Goal: Transaction & Acquisition: Purchase product/service

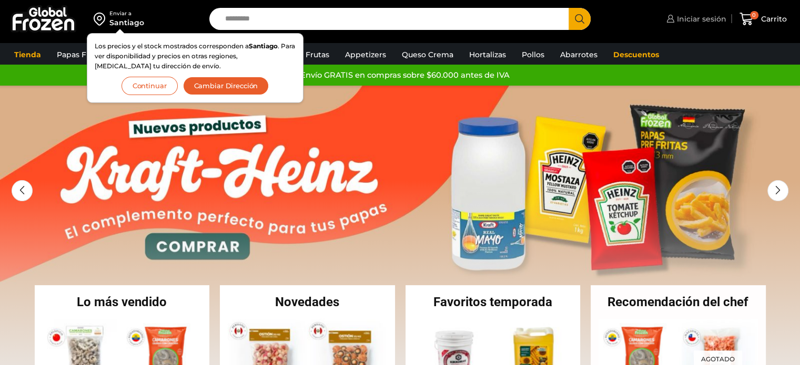
click at [693, 16] on span "Iniciar sesión" at bounding box center [700, 19] width 52 height 11
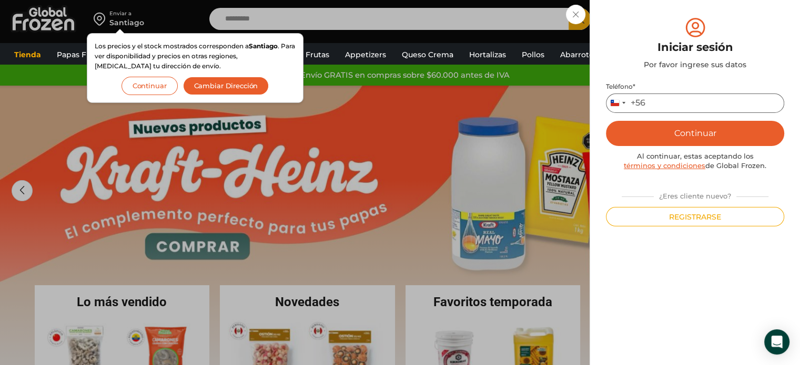
click at [664, 97] on input "Teléfono *" at bounding box center [695, 103] width 178 height 19
type input "*********"
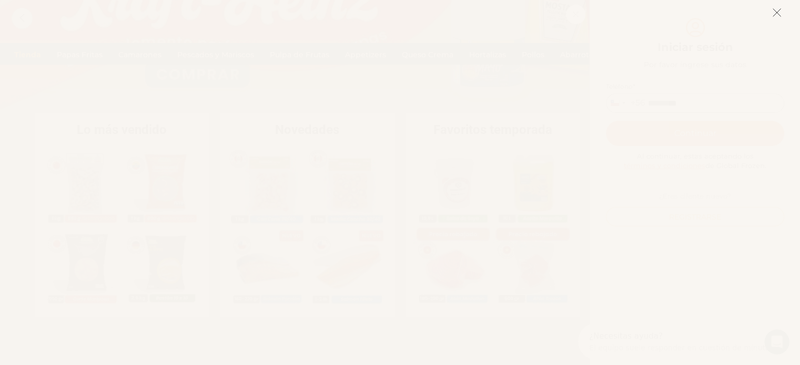
scroll to position [210, 0]
click at [774, 11] on icon at bounding box center [776, 12] width 9 height 9
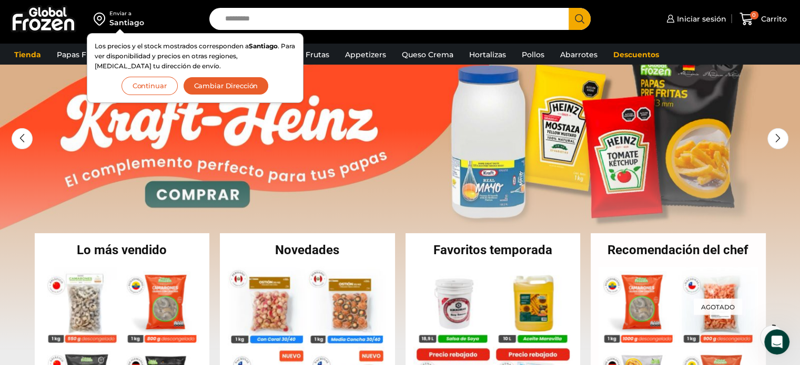
scroll to position [53, 0]
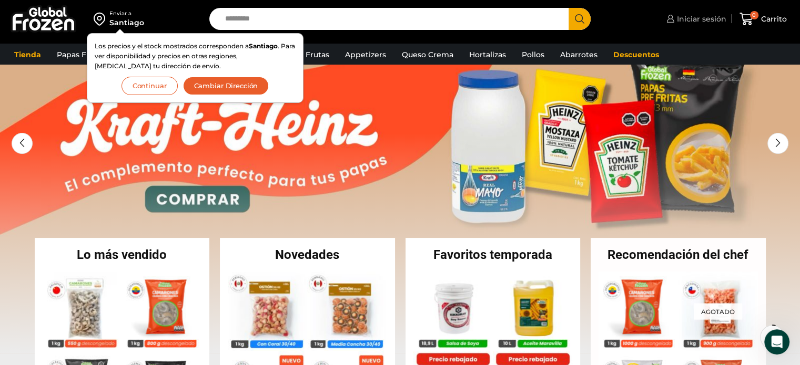
click at [690, 19] on span "Iniciar sesión" at bounding box center [700, 19] width 52 height 11
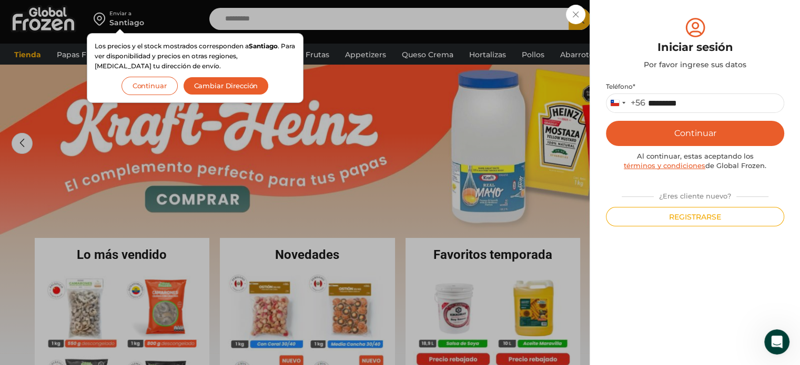
click at [671, 135] on button "Continuar" at bounding box center [695, 133] width 178 height 25
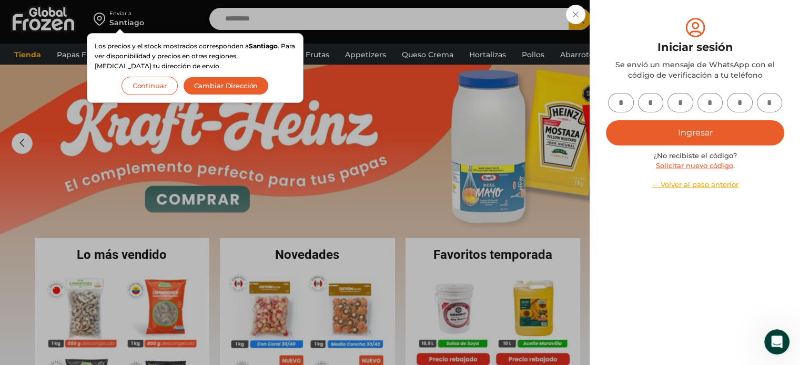
click at [624, 110] on input "text" at bounding box center [621, 102] width 26 height 19
type input "*"
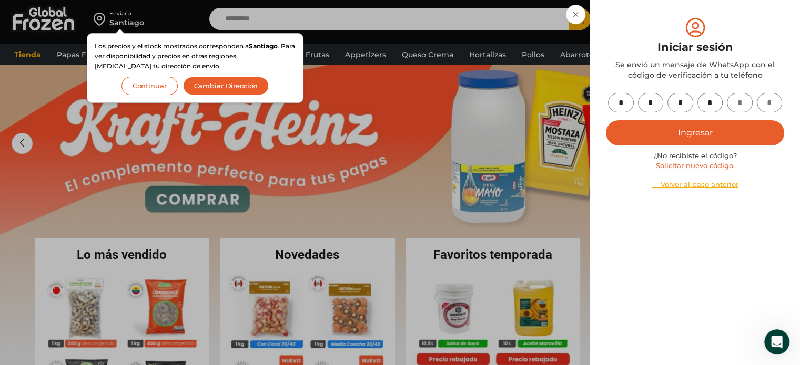
type input "*"
click at [675, 132] on button "Ingresar" at bounding box center [695, 132] width 178 height 25
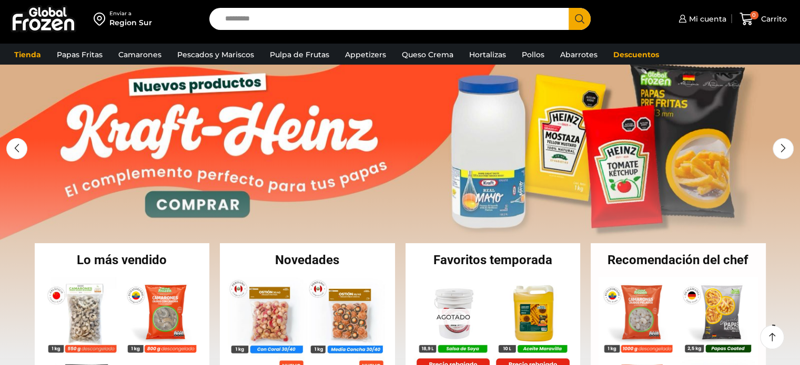
scroll to position [53, 0]
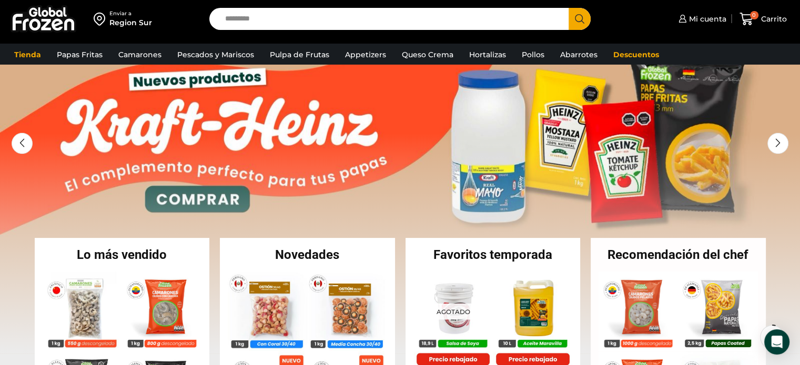
click at [382, 21] on input "Search input" at bounding box center [392, 19] width 344 height 22
type input "*******"
click at [568, 8] on button "Search" at bounding box center [579, 19] width 22 height 22
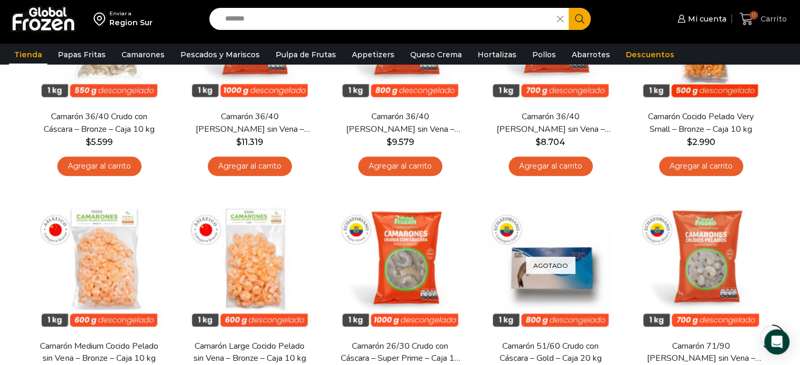
scroll to position [683, 0]
click at [706, 18] on span "Mi cuenta" at bounding box center [705, 19] width 41 height 11
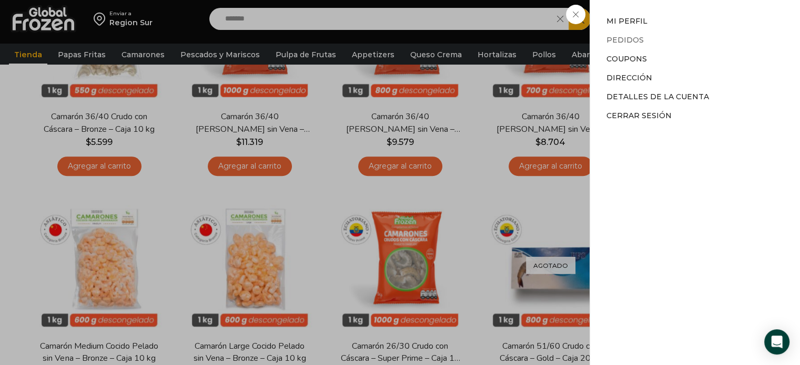
click at [630, 40] on link "Pedidos" at bounding box center [624, 39] width 37 height 9
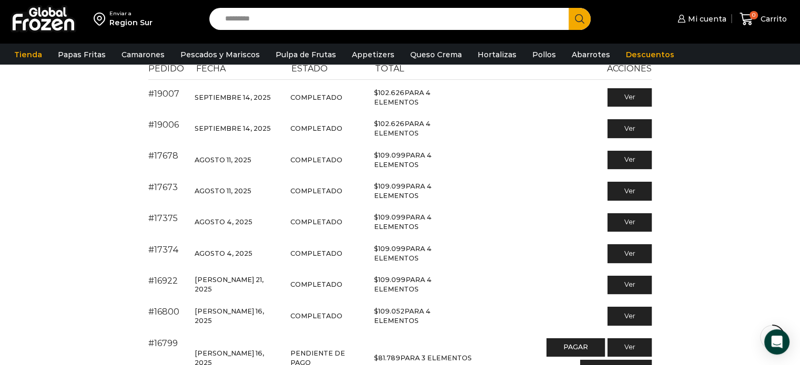
scroll to position [210, 0]
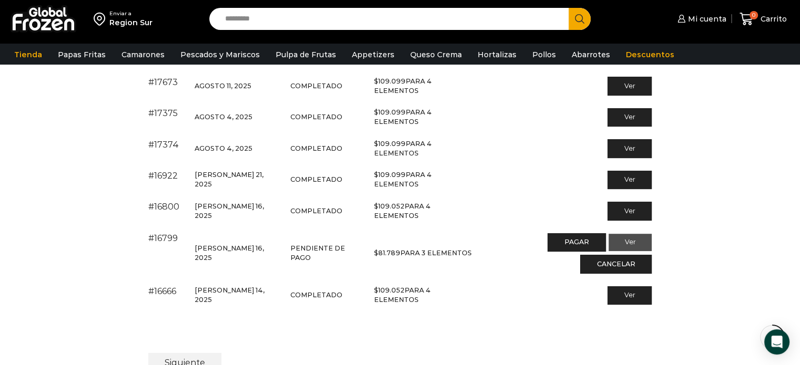
click at [608, 239] on link "Ver" at bounding box center [630, 243] width 44 height 18
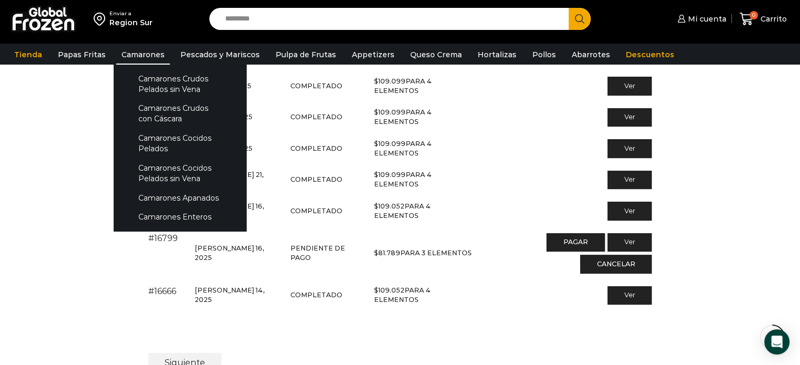
click at [130, 55] on link "Camarones" at bounding box center [143, 55] width 54 height 20
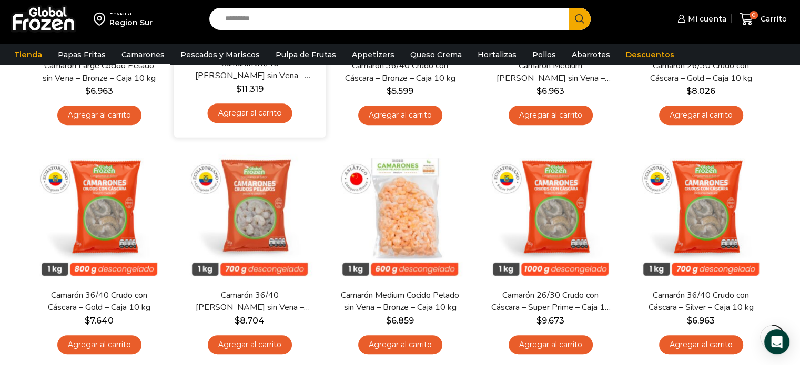
scroll to position [421, 0]
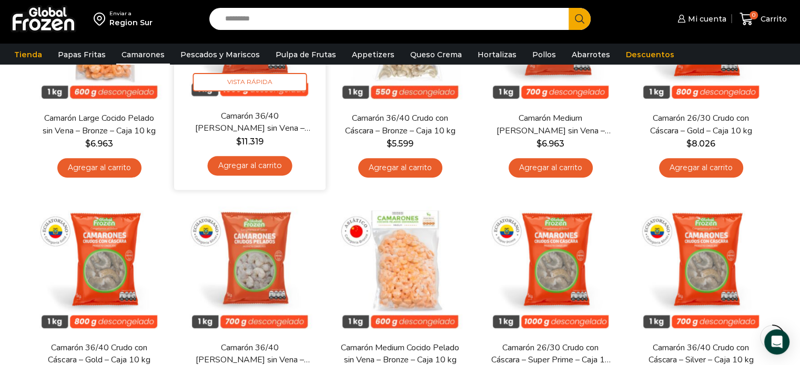
click at [249, 162] on link "Agregar al carrito" at bounding box center [249, 165] width 85 height 19
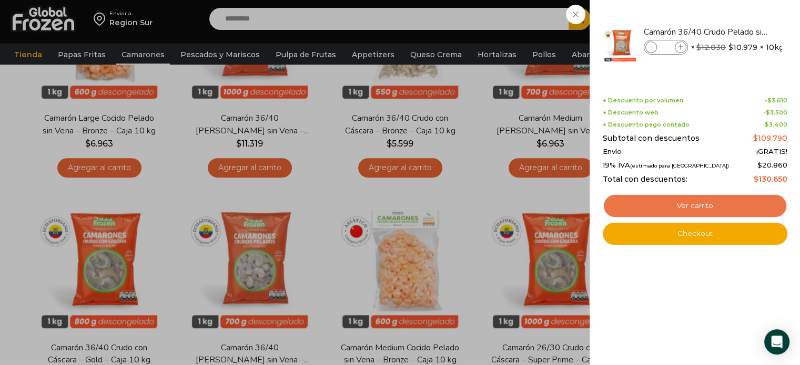
click at [673, 203] on link "Ver carrito" at bounding box center [694, 206] width 185 height 24
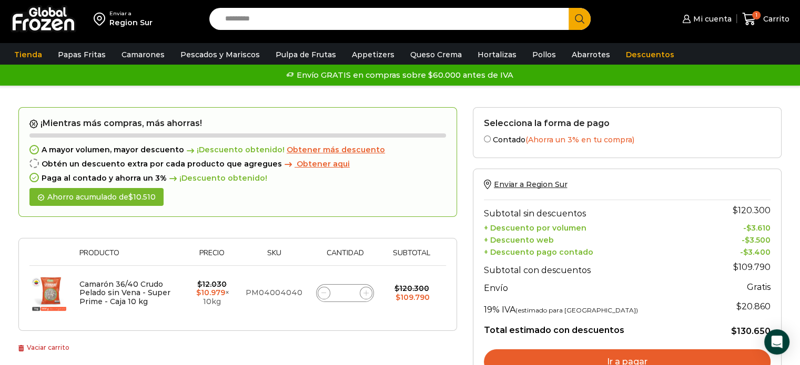
click at [360, 22] on input "Search input" at bounding box center [392, 19] width 344 height 22
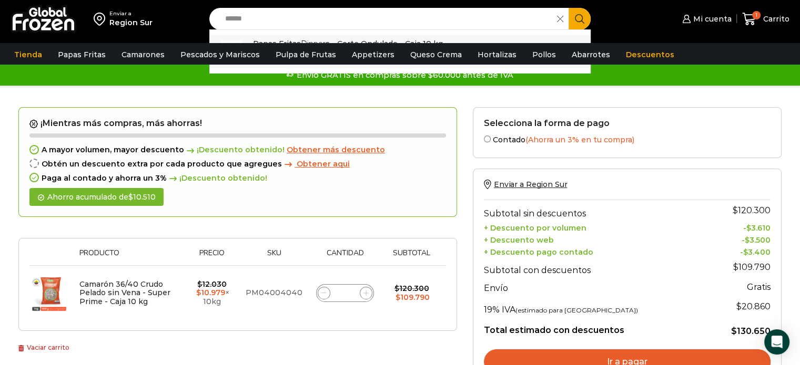
click at [349, 38] on p "Papas Fritas Dipper s - Corte Ondulado - Caja 10 kg" at bounding box center [348, 44] width 190 height 12
type input "**********"
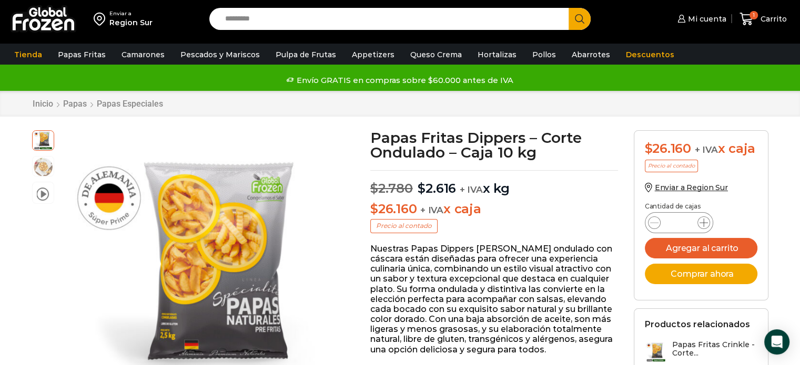
click at [704, 223] on icon at bounding box center [703, 223] width 8 height 8
type input "*"
click at [744, 244] on button "Agregar al carrito" at bounding box center [700, 248] width 112 height 21
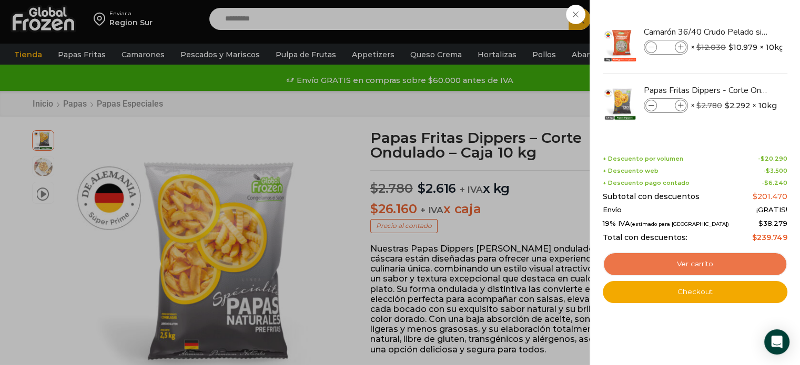
click at [702, 263] on link "Ver carrito" at bounding box center [694, 264] width 185 height 24
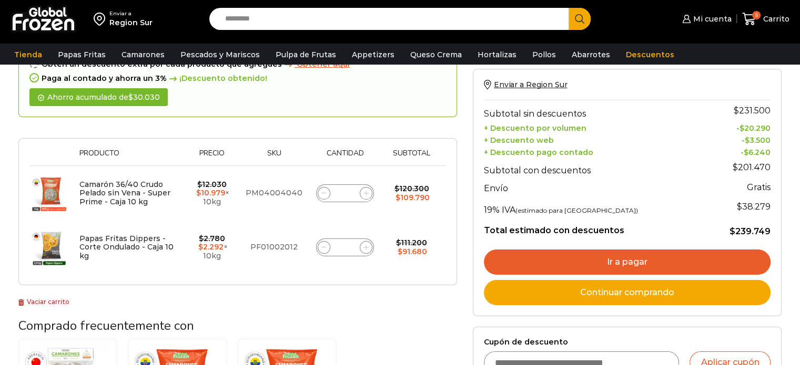
click at [623, 260] on link "Ir a pagar" at bounding box center [627, 262] width 286 height 25
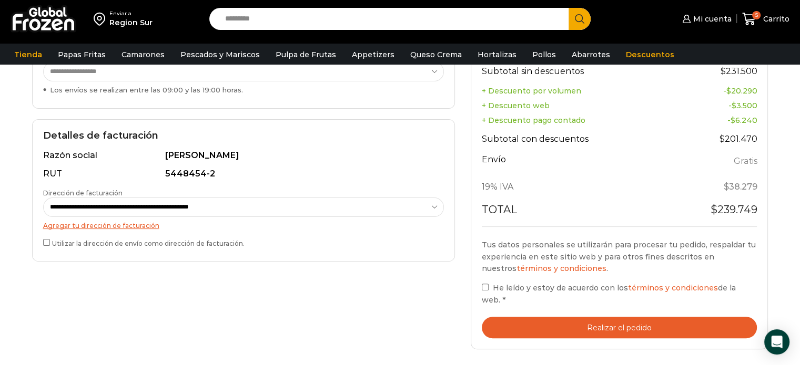
scroll to position [263, 0]
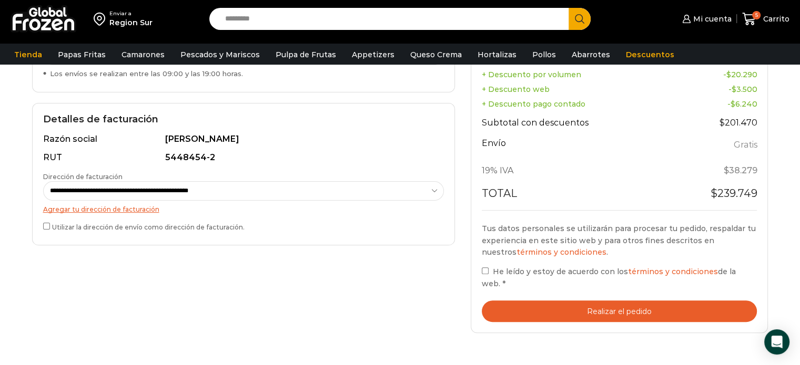
click at [545, 306] on button "Realizar el pedido" at bounding box center [619, 312] width 275 height 22
